Goal: Transaction & Acquisition: Register for event/course

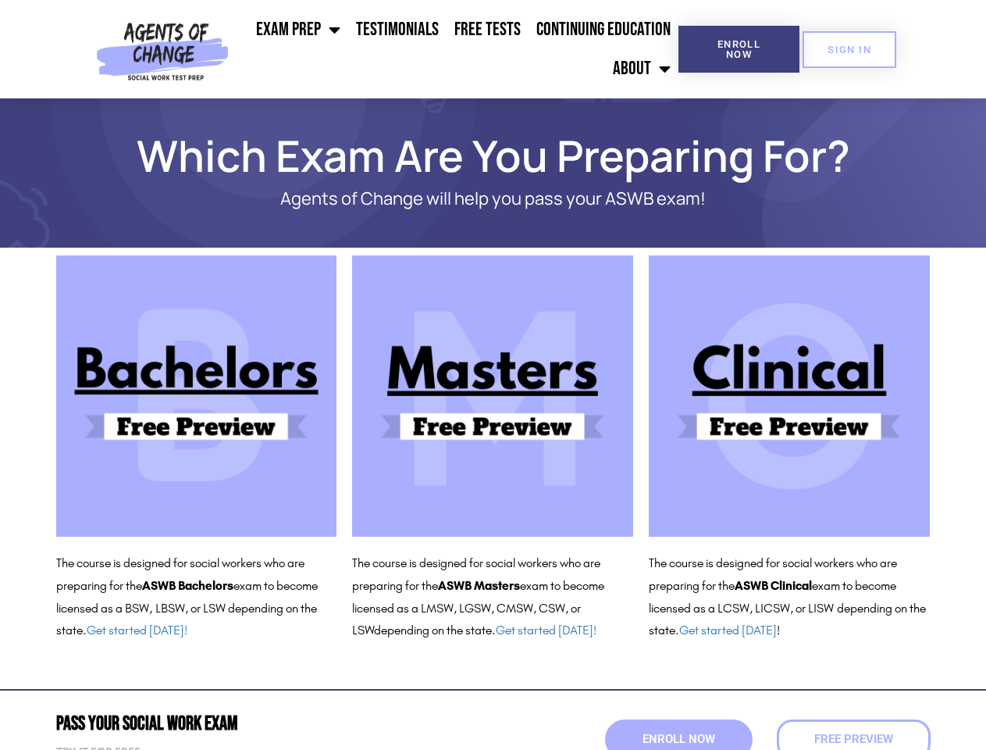
click at [457, 49] on ul "Exam Prep BSW Exam Prep: ASWB Bachelors Level Exam LMSW Exam Prep: ASWB Masters…" at bounding box center [457, 49] width 444 height 78
click at [739, 49] on span "Enroll Now" at bounding box center [739, 49] width 71 height 20
click at [850, 49] on span "SIGN IN" at bounding box center [850, 50] width 44 height 10
